Goal: Transaction & Acquisition: Purchase product/service

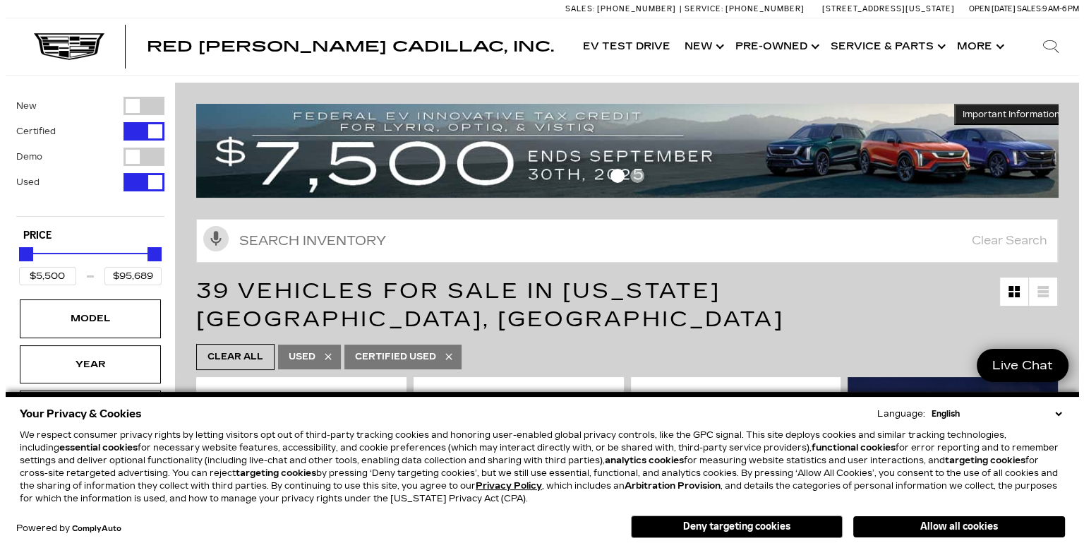
scroll to position [212, 0]
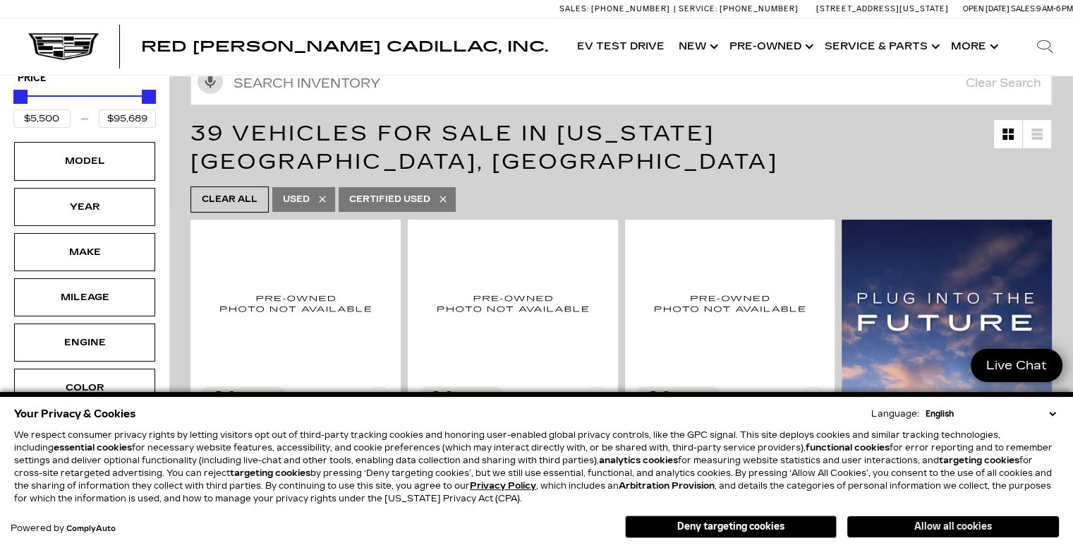
click at [982, 529] on button "Allow all cookies" at bounding box center [953, 526] width 212 height 21
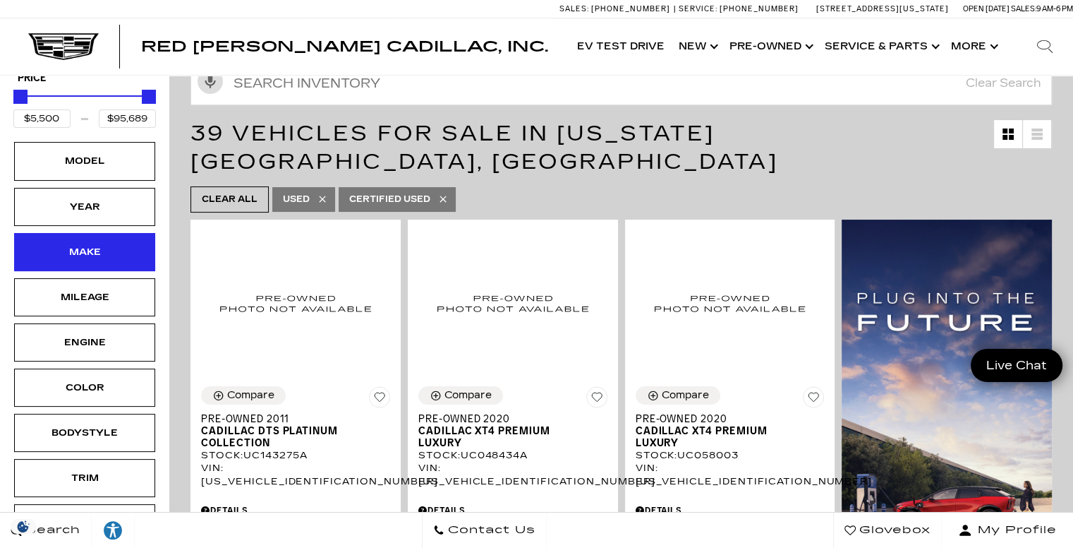
click at [111, 244] on div "Make" at bounding box center [84, 252] width 71 height 16
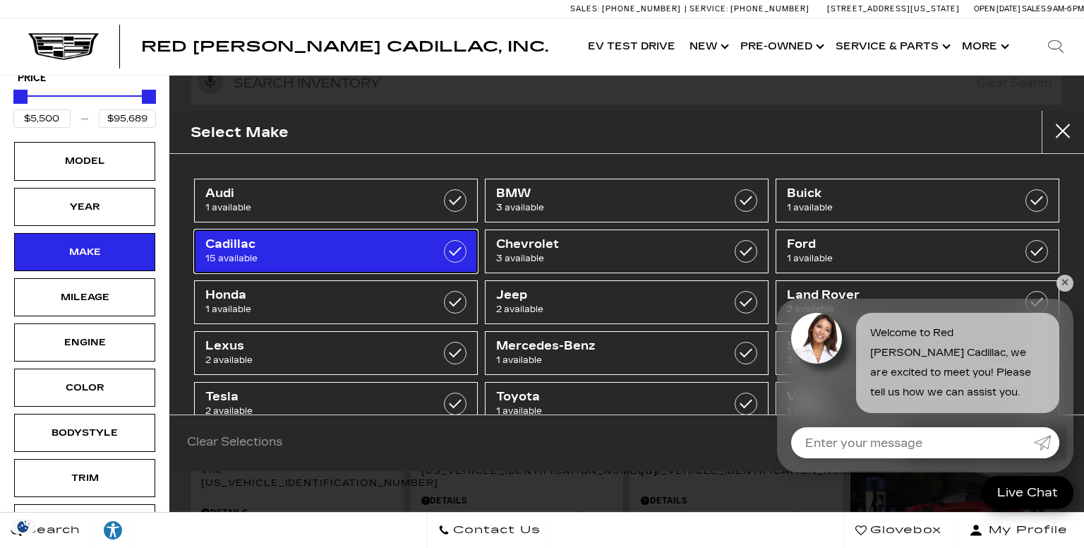
drag, startPoint x: 348, startPoint y: 248, endPoint x: 171, endPoint y: 274, distance: 179.0
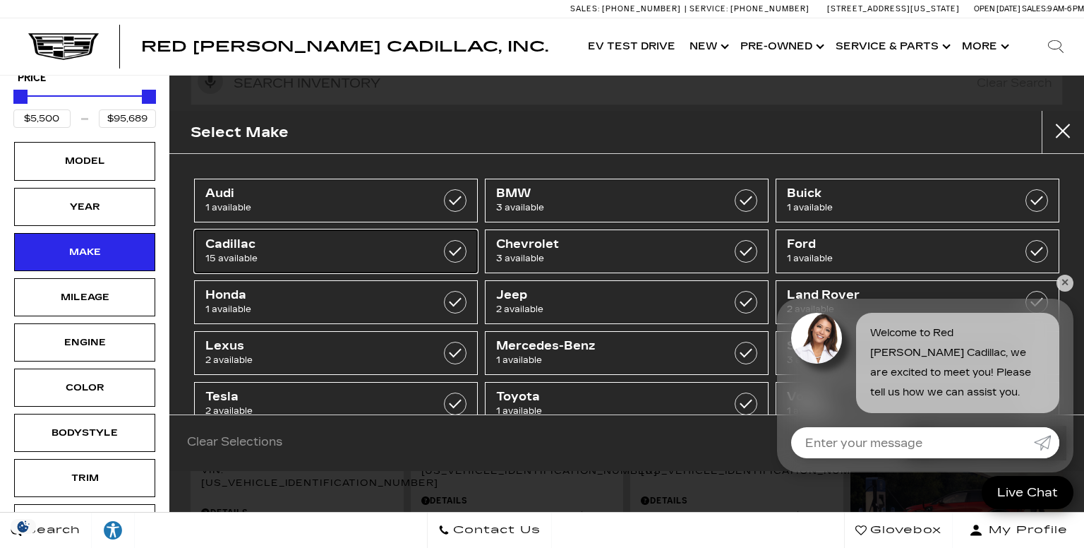
click at [348, 249] on span "Cadillac" at bounding box center [316, 244] width 222 height 14
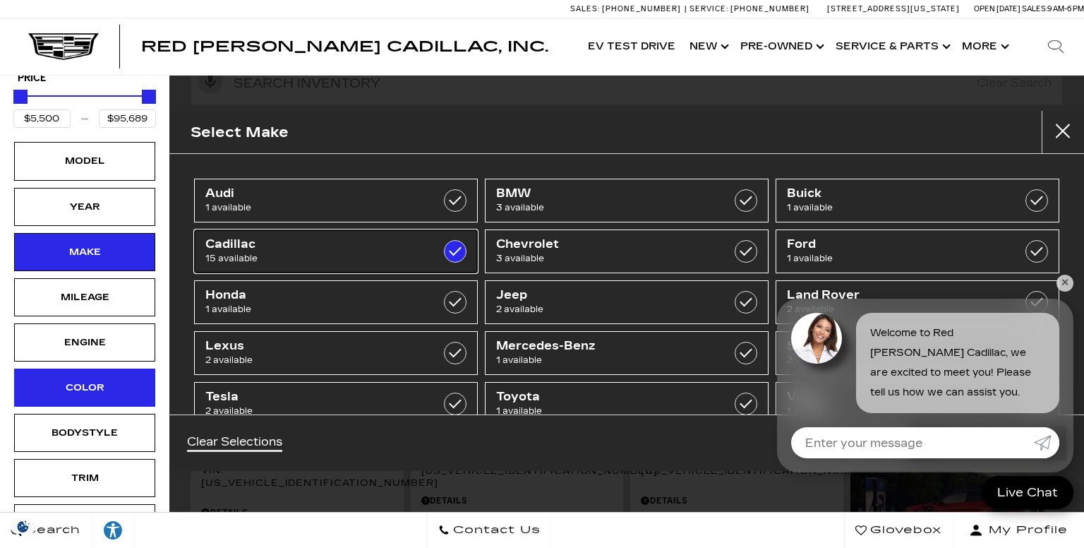
type input "$15,750"
checkbox input "true"
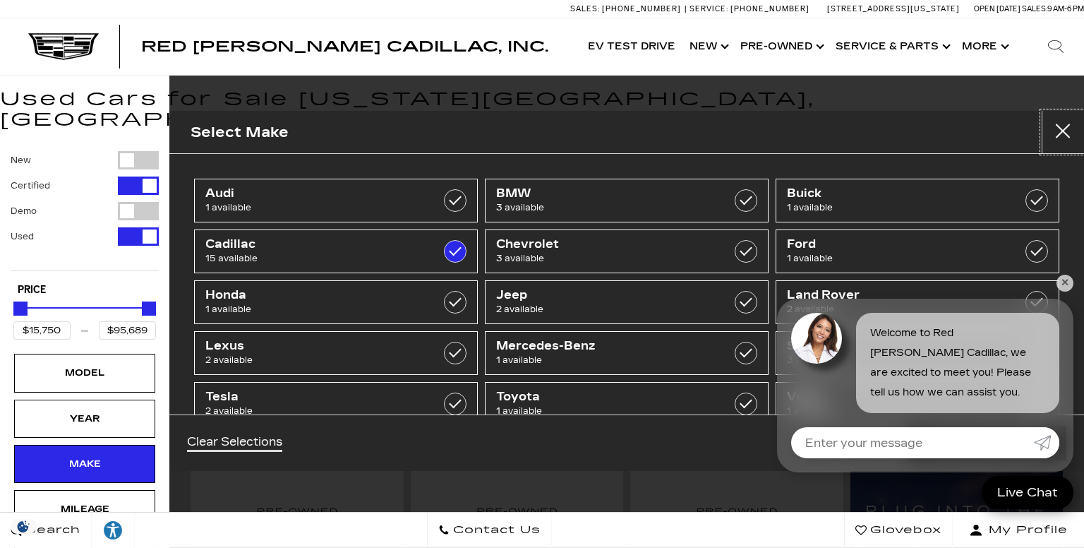
drag, startPoint x: 1055, startPoint y: 126, endPoint x: 1015, endPoint y: 133, distance: 41.5
click at [1054, 130] on button "close" at bounding box center [1062, 132] width 42 height 42
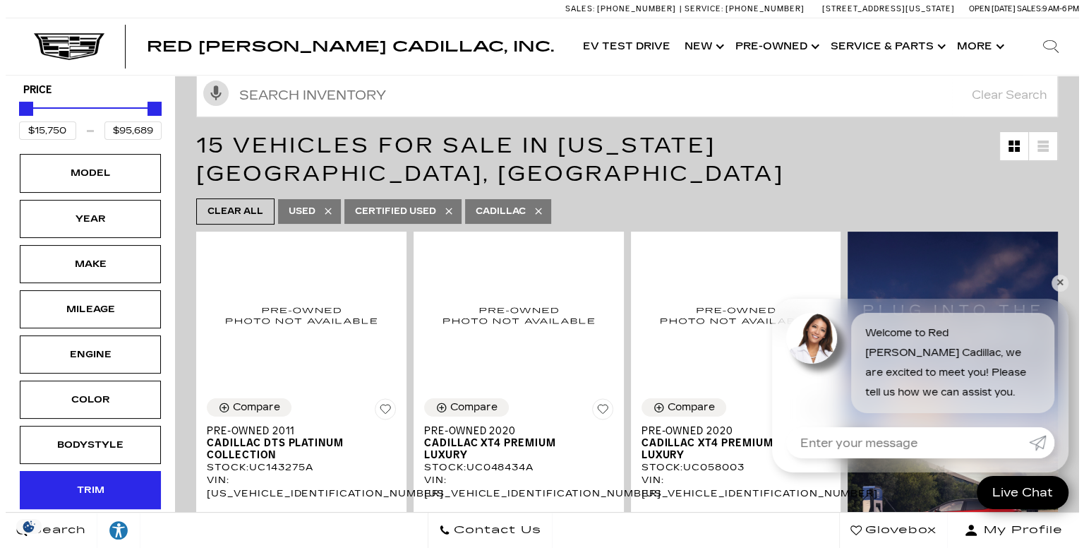
scroll to position [282, 0]
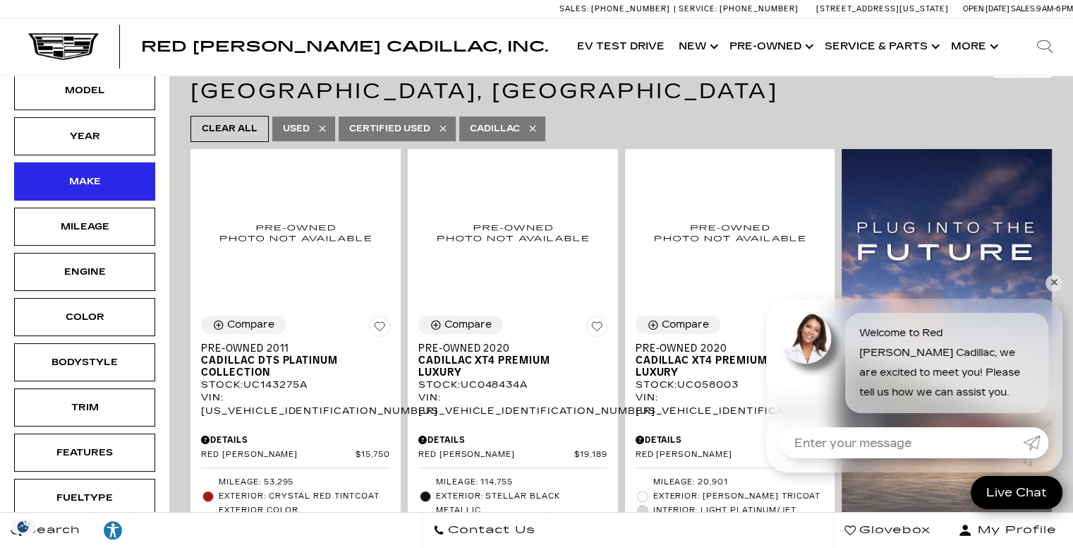
click at [107, 174] on div "Make" at bounding box center [84, 182] width 71 height 16
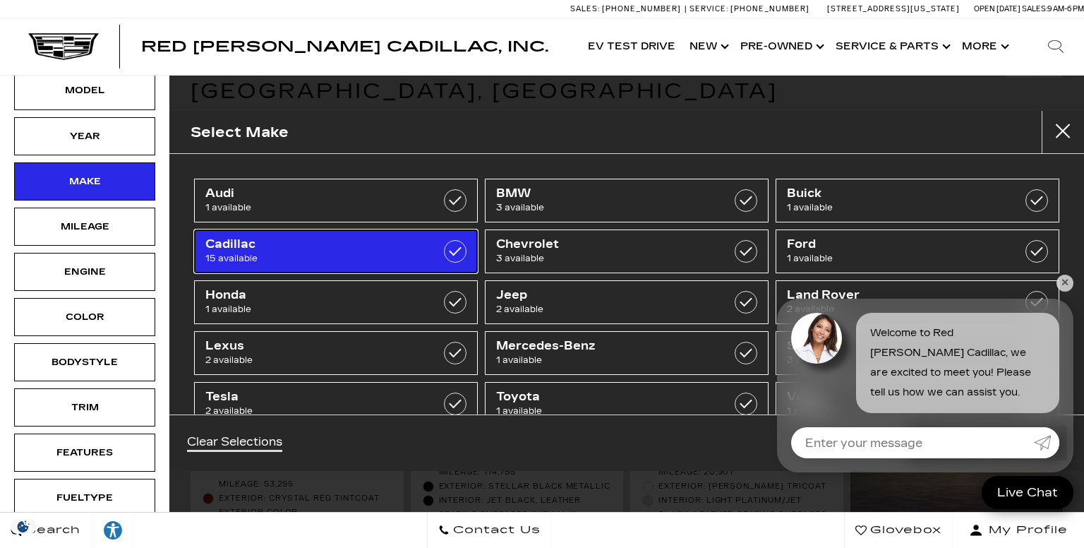
click at [312, 245] on span "Cadillac" at bounding box center [316, 244] width 222 height 14
type input "$5,500"
checkbox input "false"
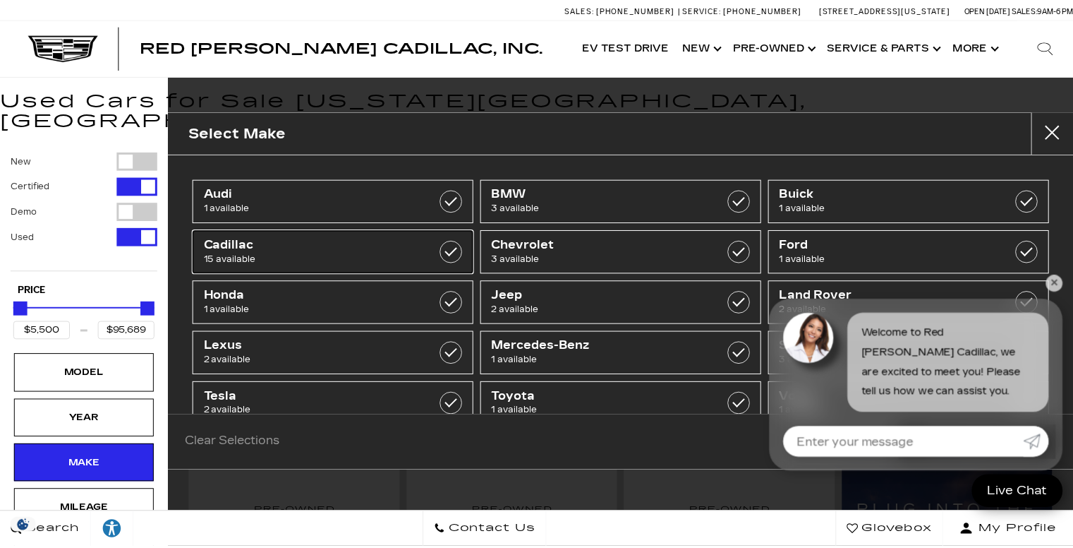
scroll to position [34, 0]
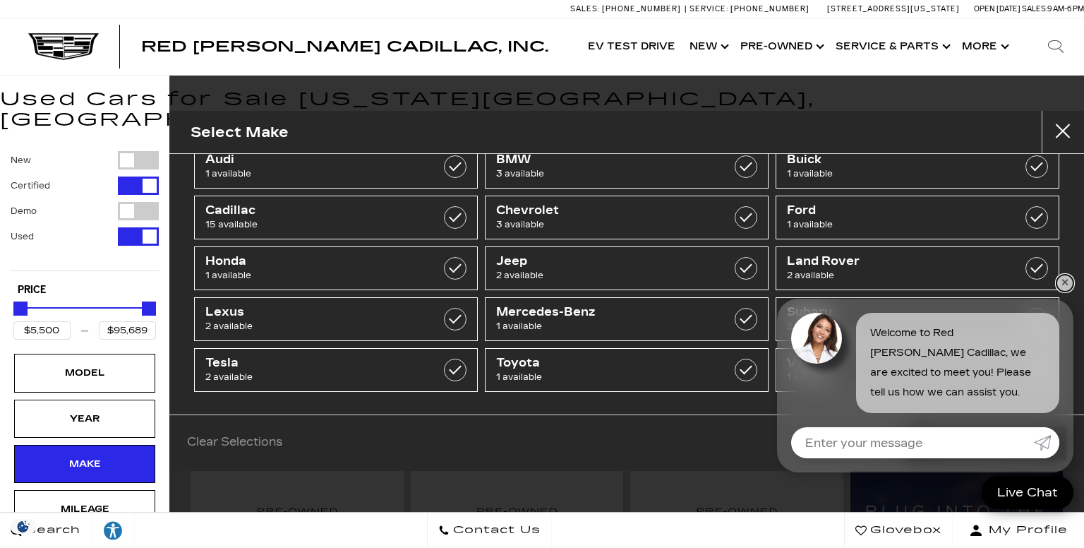
click at [1060, 279] on link "✕" at bounding box center [1064, 282] width 17 height 17
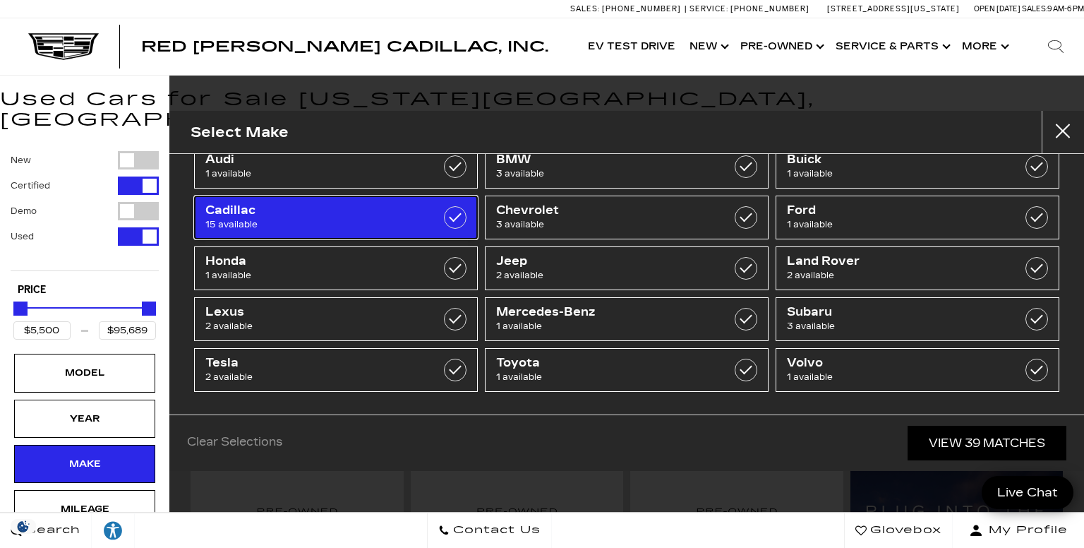
click at [357, 221] on span "15 available" at bounding box center [316, 224] width 222 height 14
type input "$15,750"
checkbox input "true"
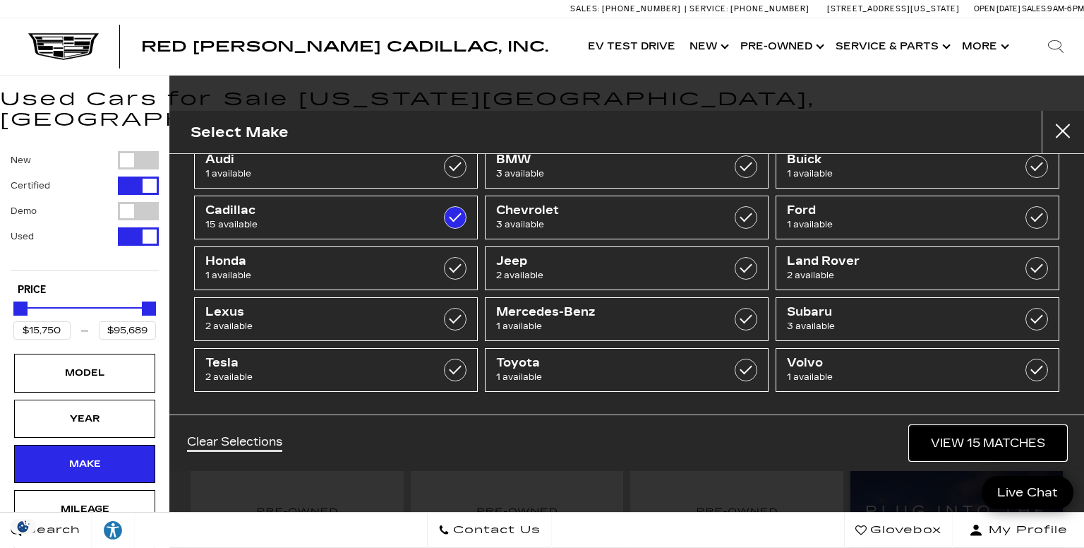
drag, startPoint x: 991, startPoint y: 438, endPoint x: 971, endPoint y: 435, distance: 20.1
click at [991, 439] on link "View 15 Matches" at bounding box center [987, 442] width 157 height 35
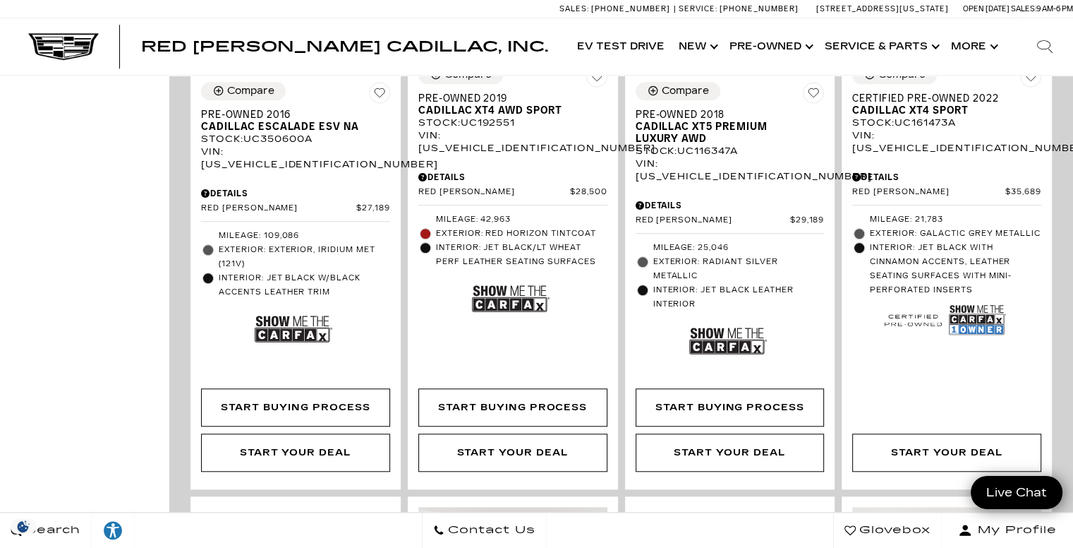
scroll to position [988, 0]
